Goal: Obtain resource: Download file/media

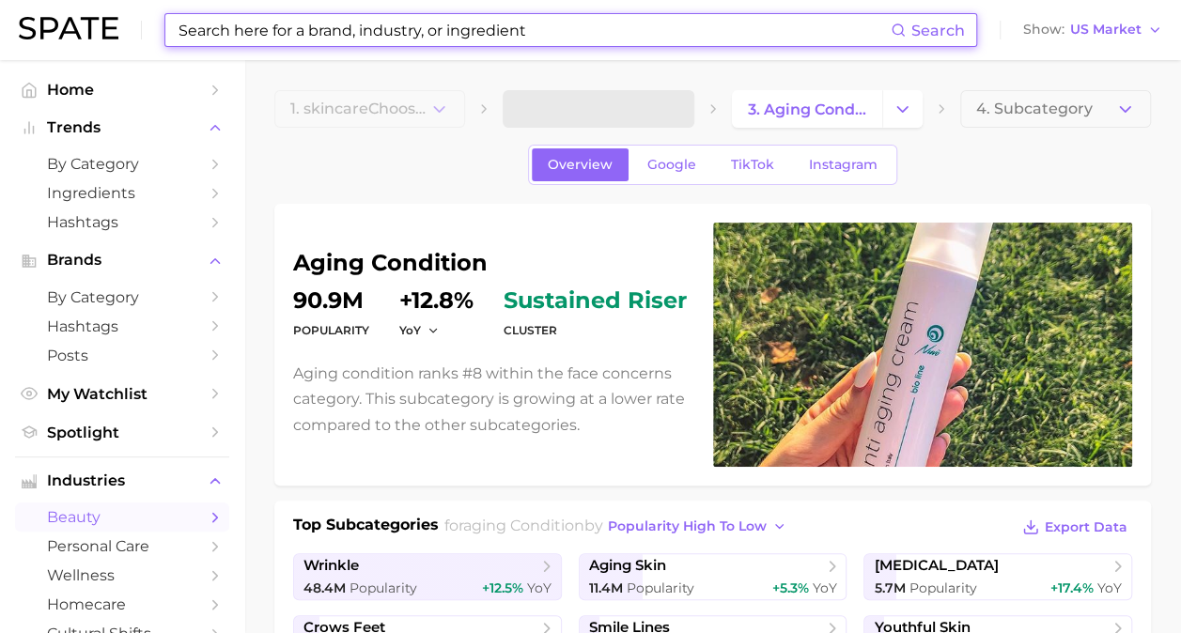
click at [420, 38] on input at bounding box center [534, 30] width 714 height 32
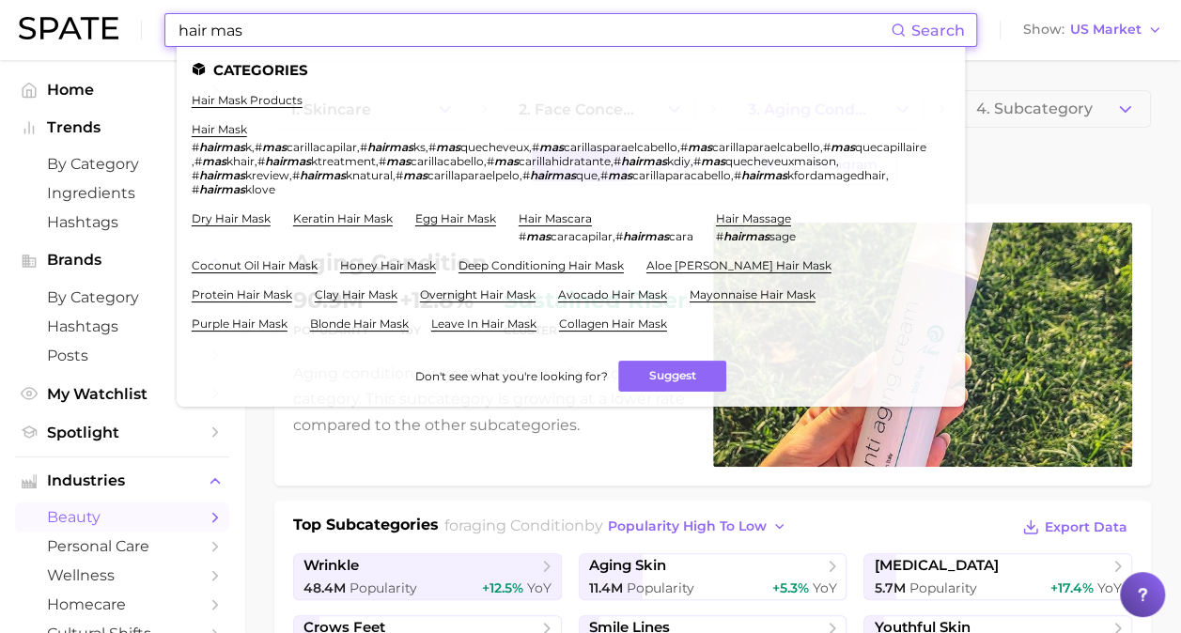
type input "hair mas"
click at [248, 91] on ul "Categories hair mask products hair mask # hairmas k , # mas carillacapilar , # …" at bounding box center [571, 227] width 789 height 360
click at [242, 100] on link "hair mask products" at bounding box center [247, 100] width 111 height 14
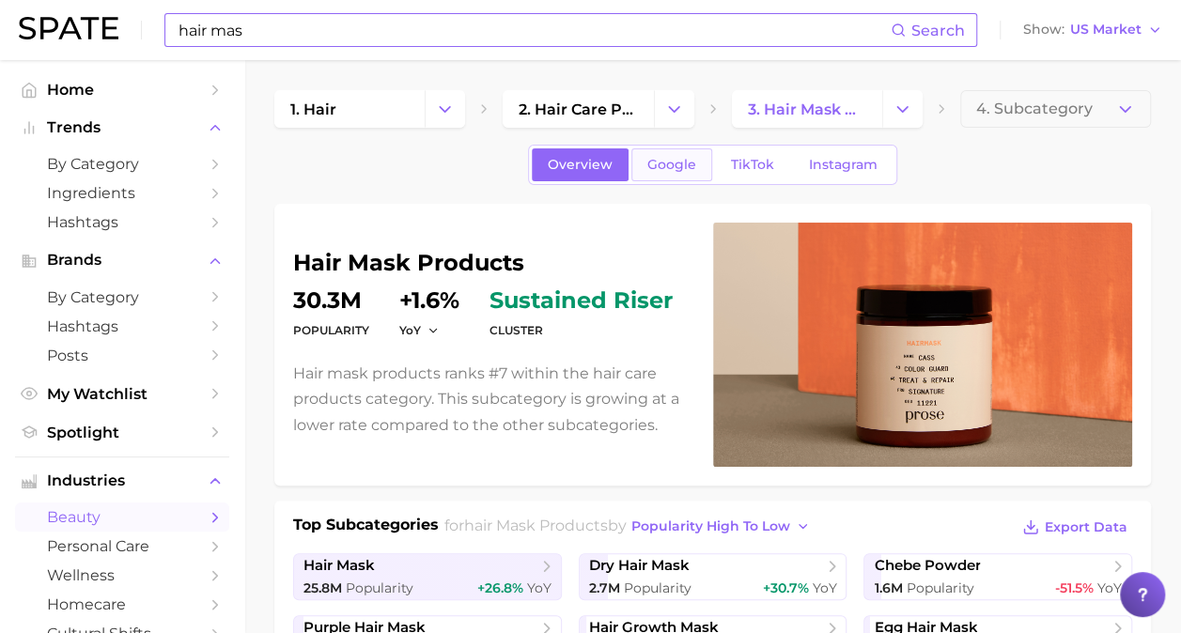
click at [684, 152] on link "Google" at bounding box center [672, 164] width 81 height 33
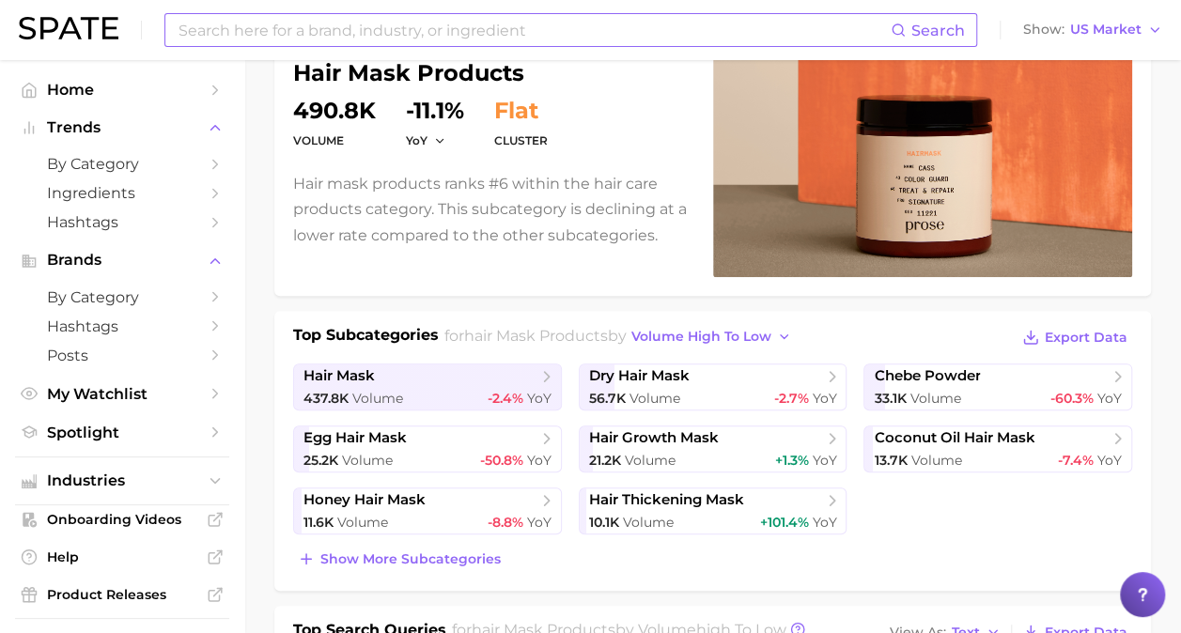
scroll to position [192, 0]
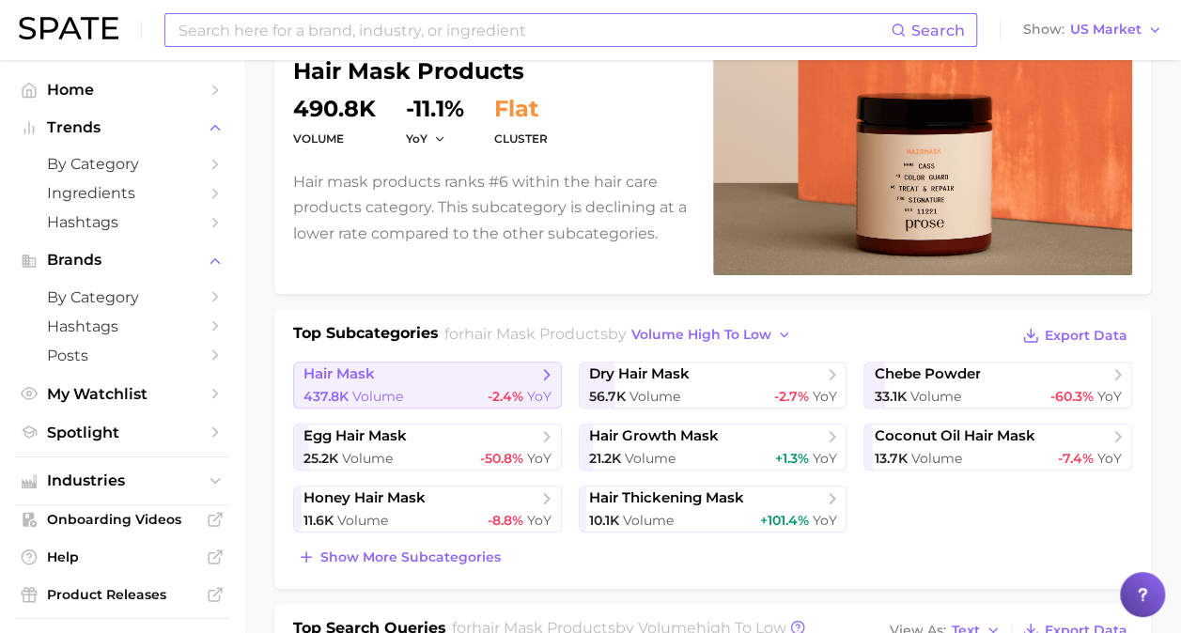
click at [512, 389] on span "-2.4%" at bounding box center [506, 396] width 36 height 17
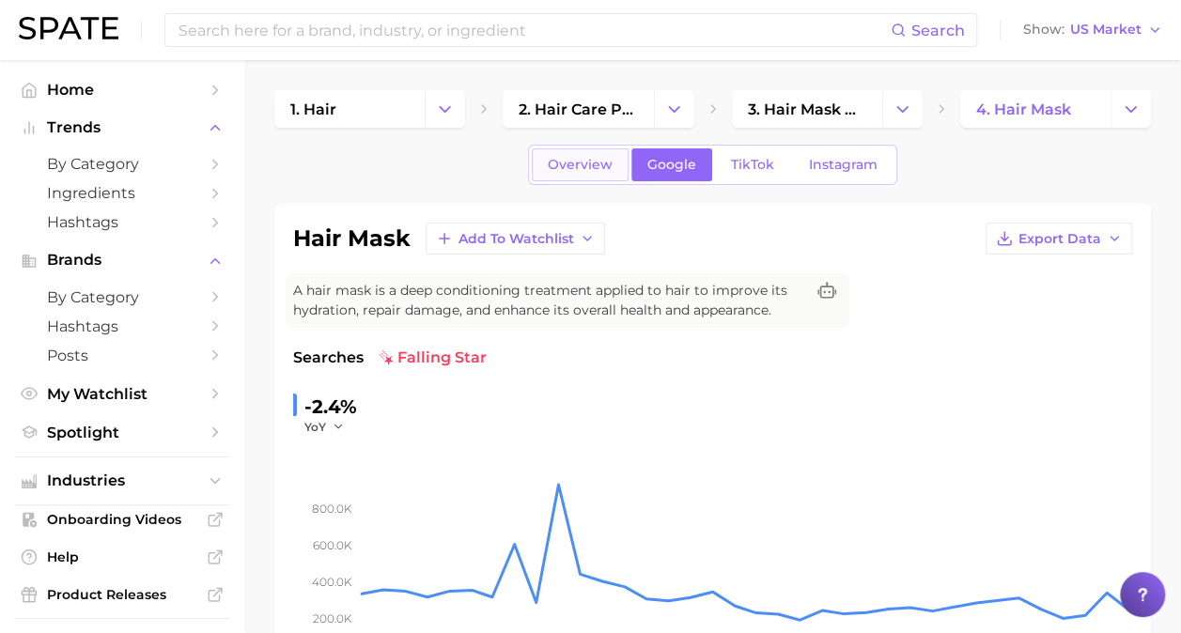
click at [553, 174] on link "Overview" at bounding box center [580, 164] width 97 height 33
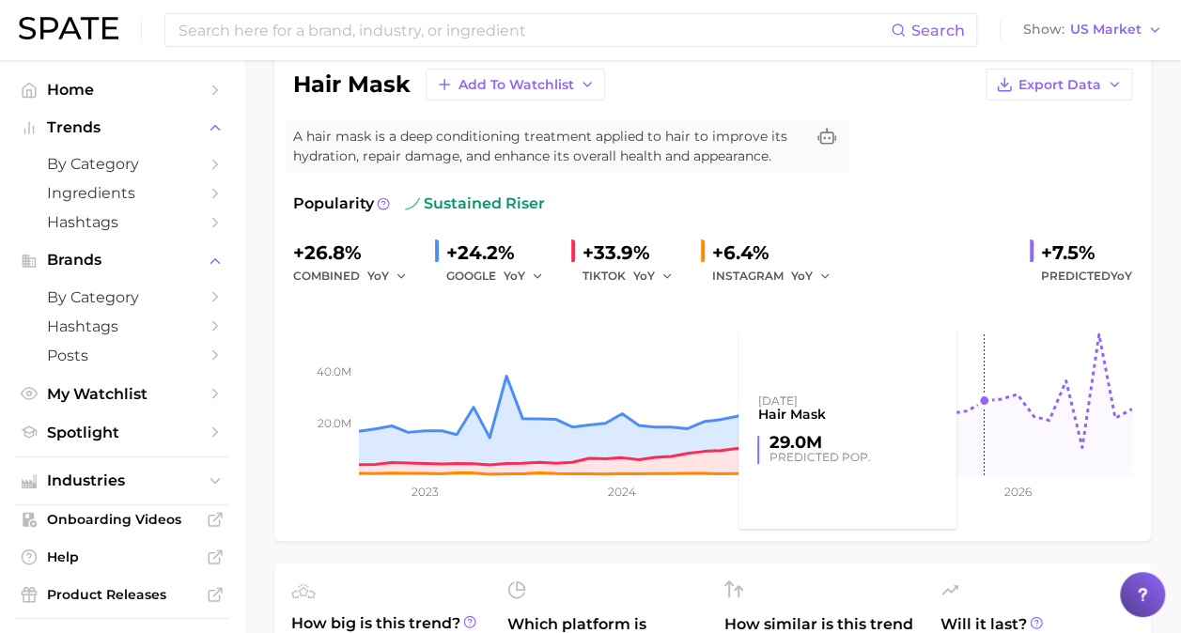
scroll to position [153, 0]
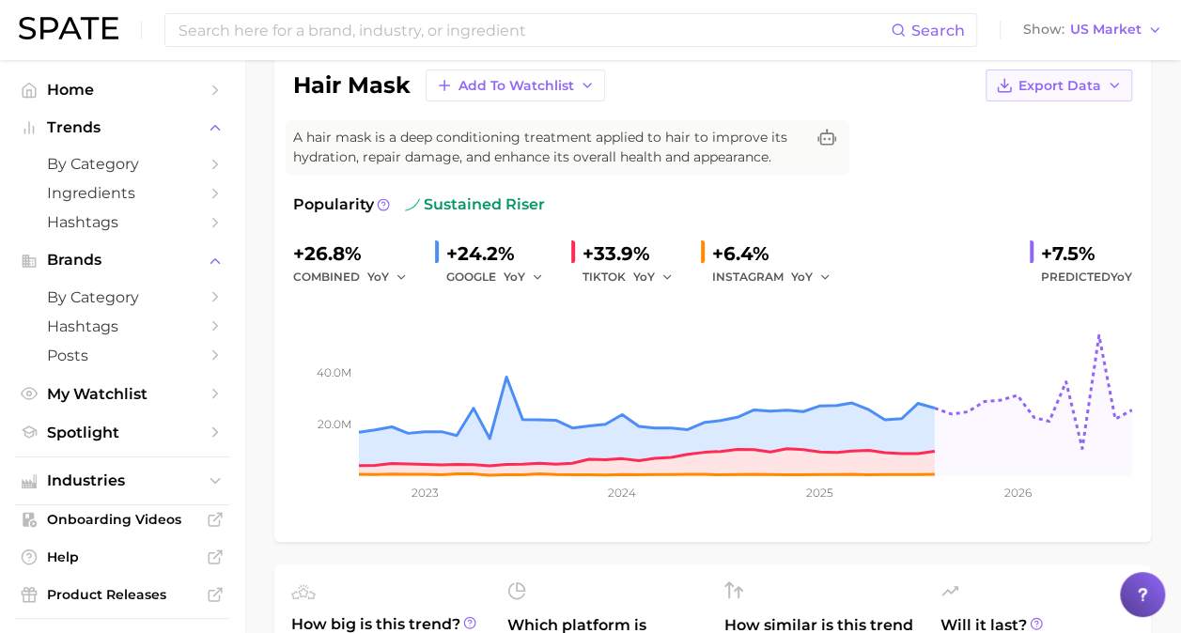
click at [1070, 70] on button "Export Data" at bounding box center [1059, 86] width 147 height 32
click at [1038, 118] on span "Time Series CSV" at bounding box center [1013, 121] width 110 height 16
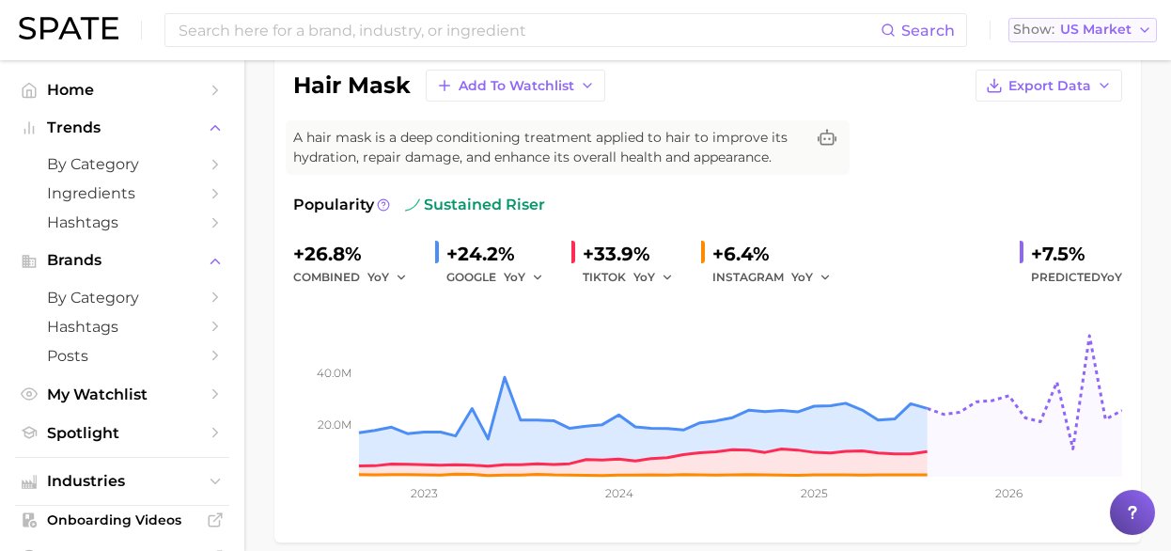
click at [1148, 28] on polyline "button" at bounding box center [1145, 30] width 8 height 4
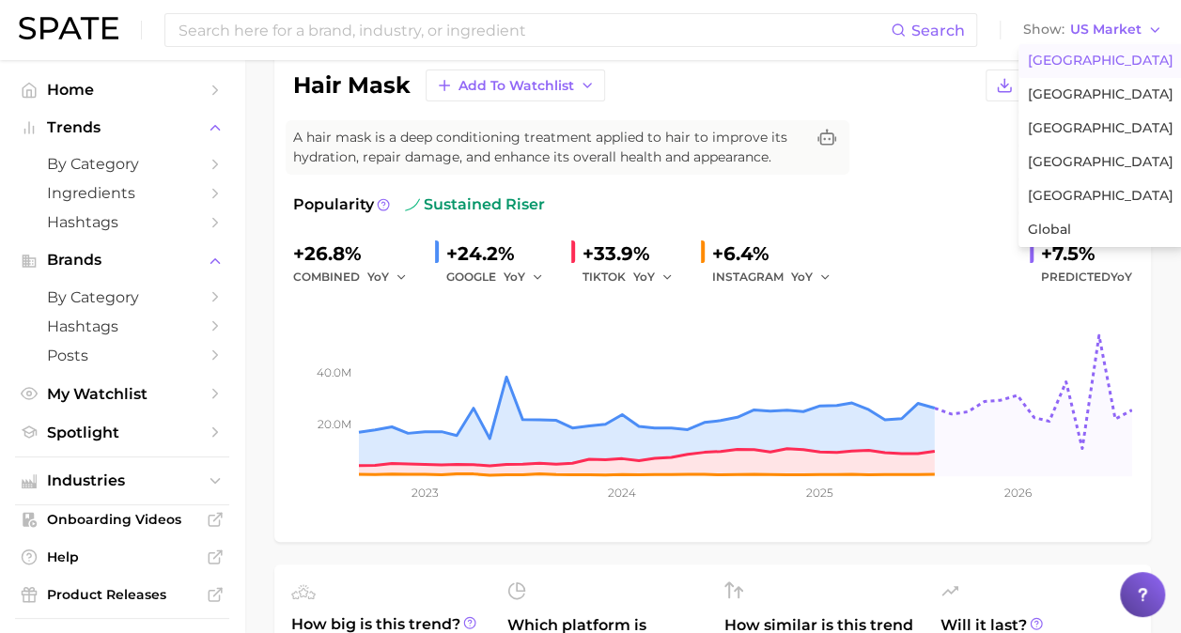
scroll to position [0, 0]
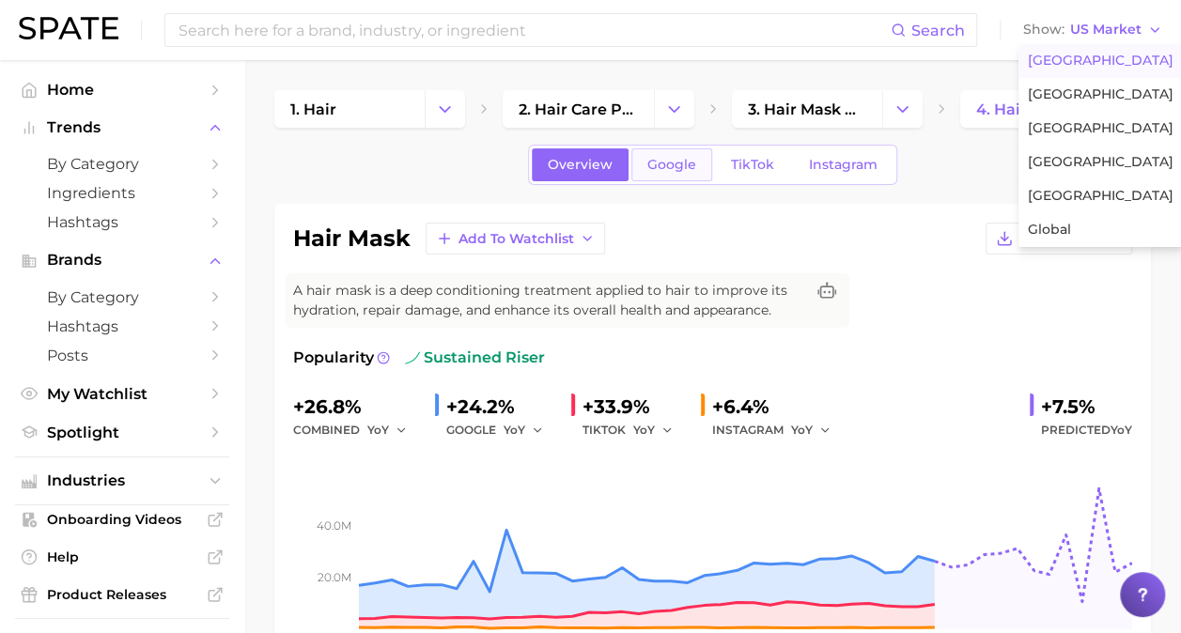
click at [663, 179] on link "Google" at bounding box center [672, 164] width 81 height 33
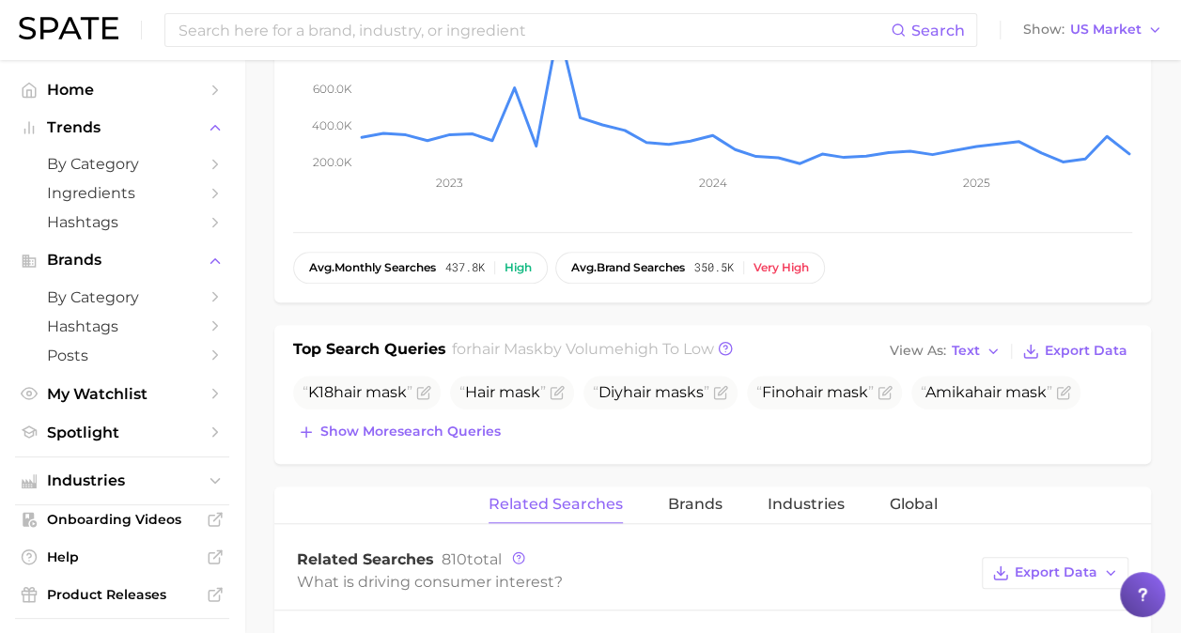
scroll to position [459, 0]
click at [405, 429] on span "Show more search queries" at bounding box center [410, 430] width 180 height 16
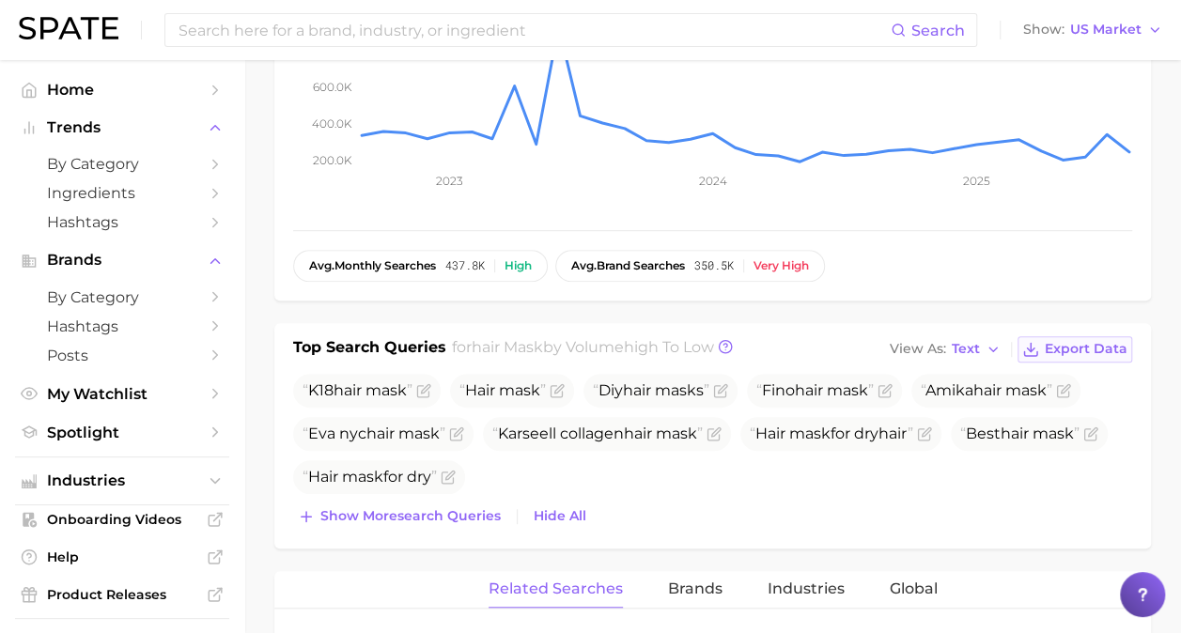
click at [1072, 357] on button "Export Data" at bounding box center [1075, 349] width 115 height 26
click at [518, 519] on span at bounding box center [517, 516] width 1 height 15
click at [460, 517] on span "Show more search queries" at bounding box center [410, 516] width 180 height 16
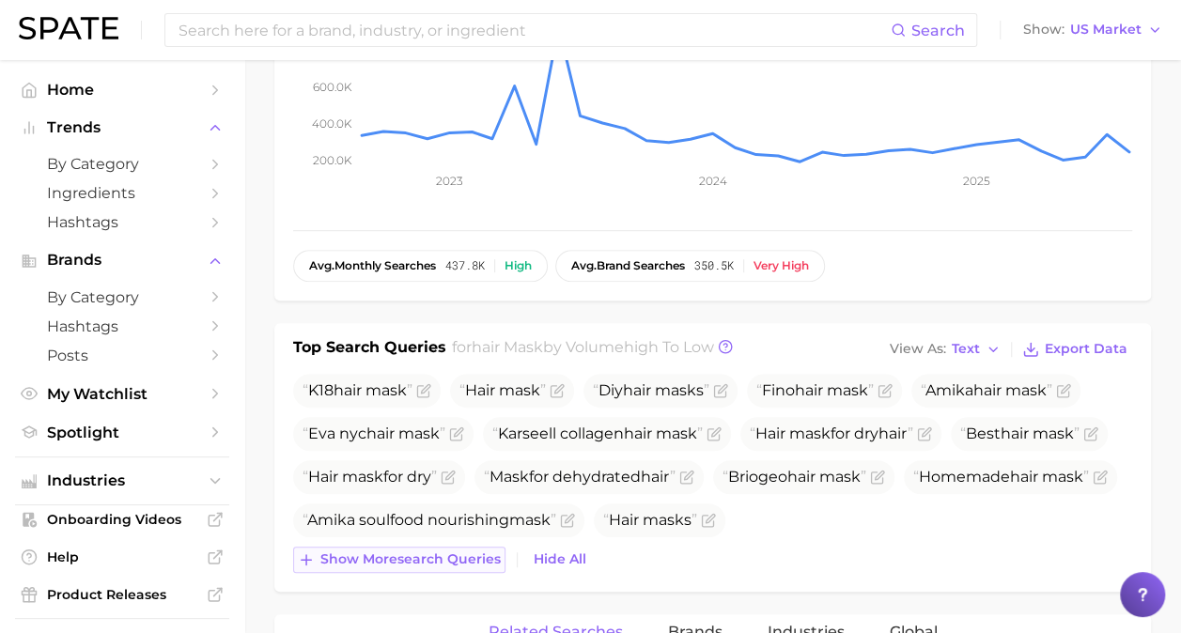
scroll to position [484, 0]
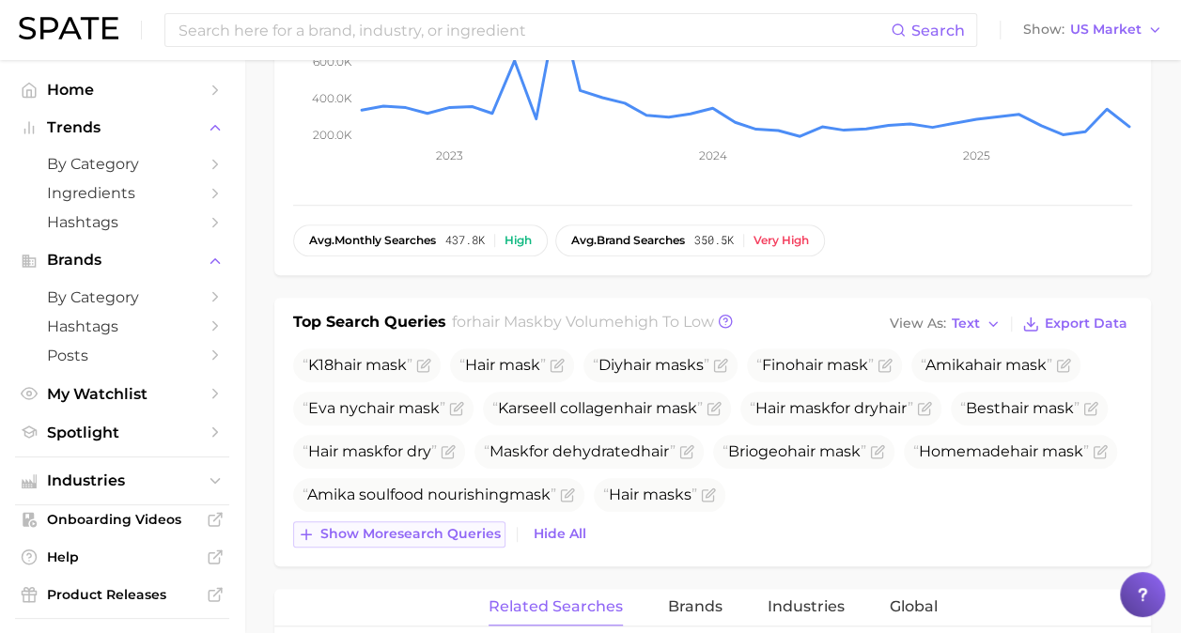
click at [453, 534] on span "Show more search queries" at bounding box center [410, 534] width 180 height 16
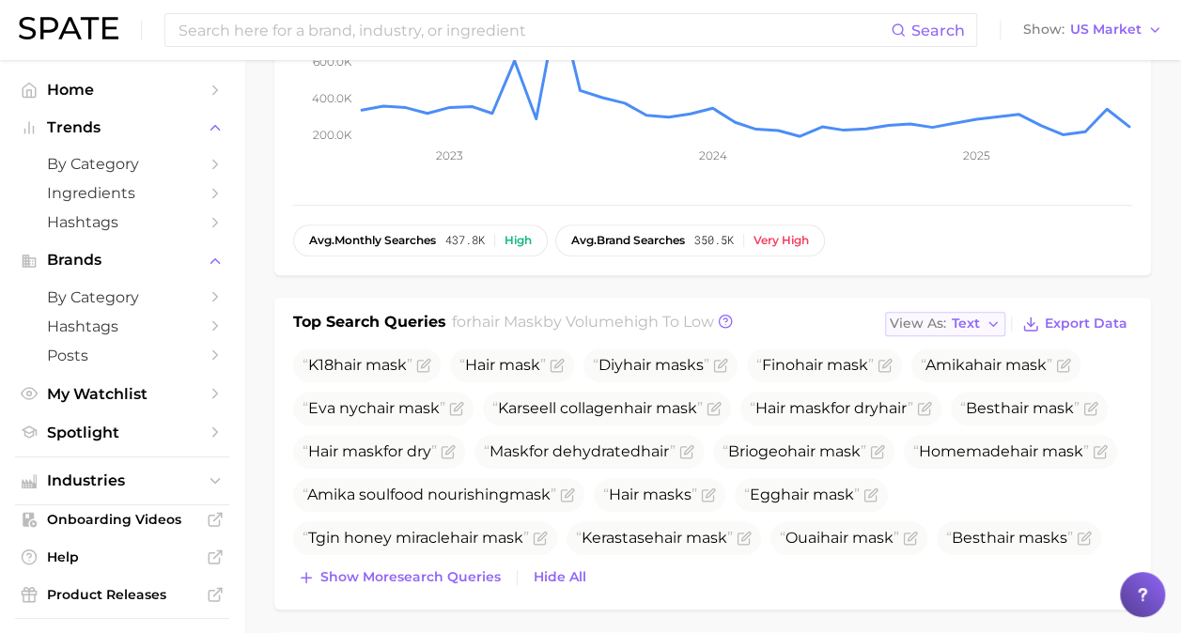
click at [952, 321] on div "View As Text" at bounding box center [935, 324] width 90 height 10
click at [974, 398] on button "Table" at bounding box center [988, 389] width 207 height 34
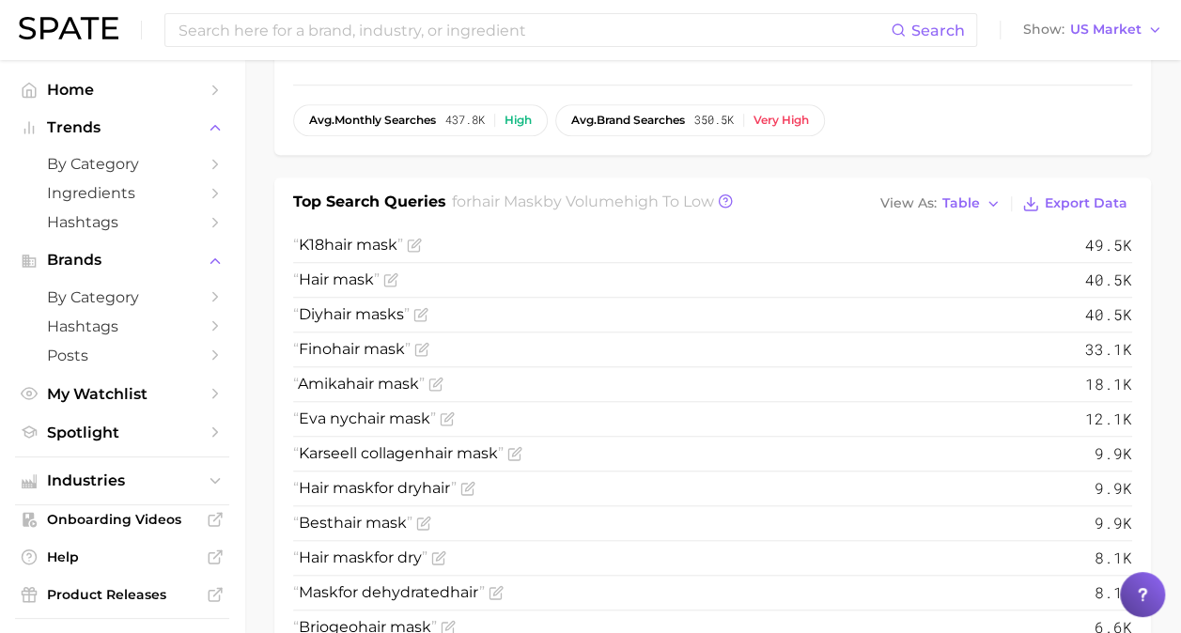
scroll to position [581, 0]
